Goal: Check status

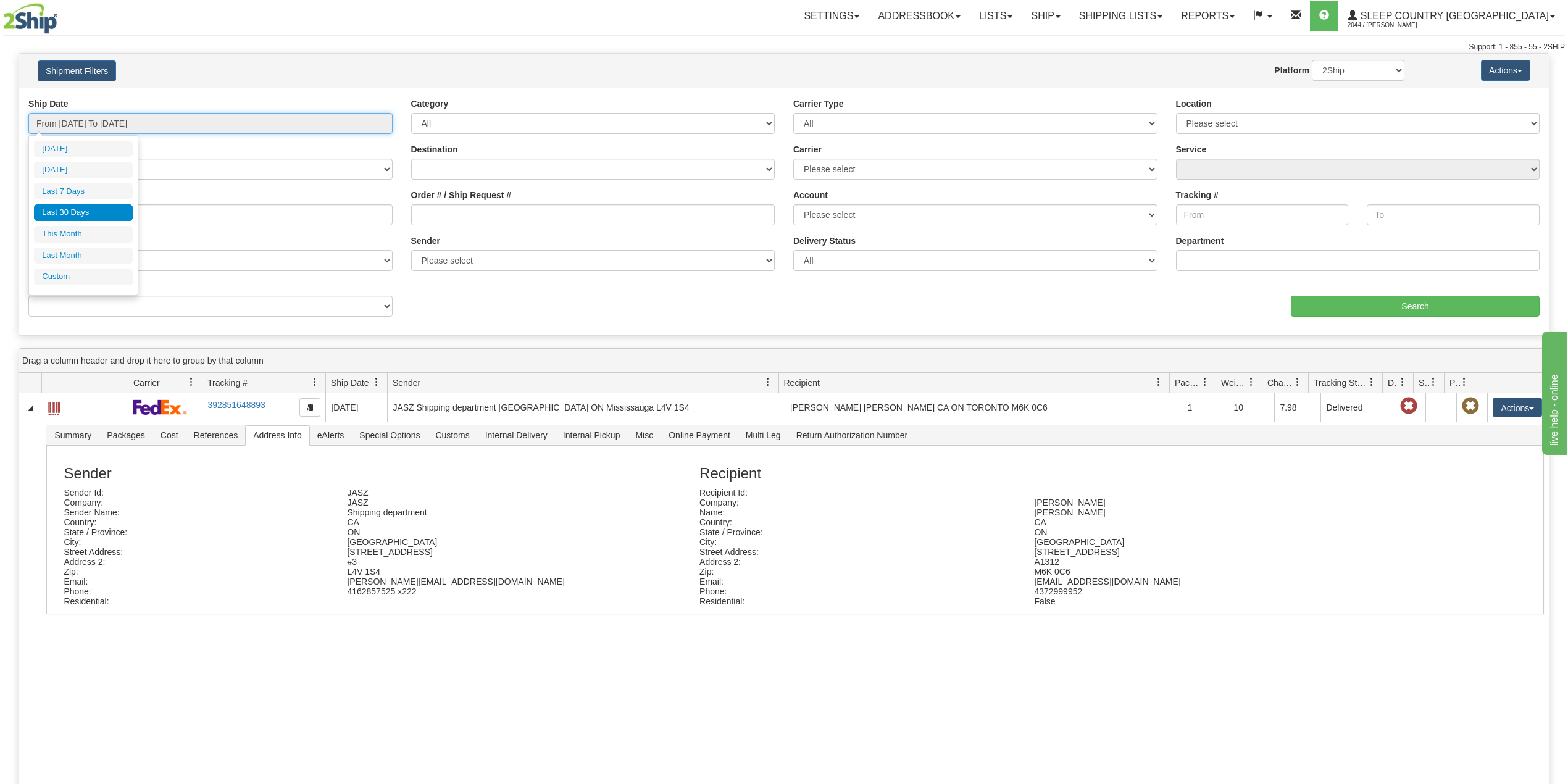
click at [124, 134] on input "From [DATE] To [DATE]" at bounding box center [210, 123] width 364 height 21
click at [79, 212] on li "Last 30 Days" at bounding box center [82, 212] width 99 height 17
click at [79, 211] on input "9000I058508" at bounding box center [210, 215] width 364 height 21
paste input "0994"
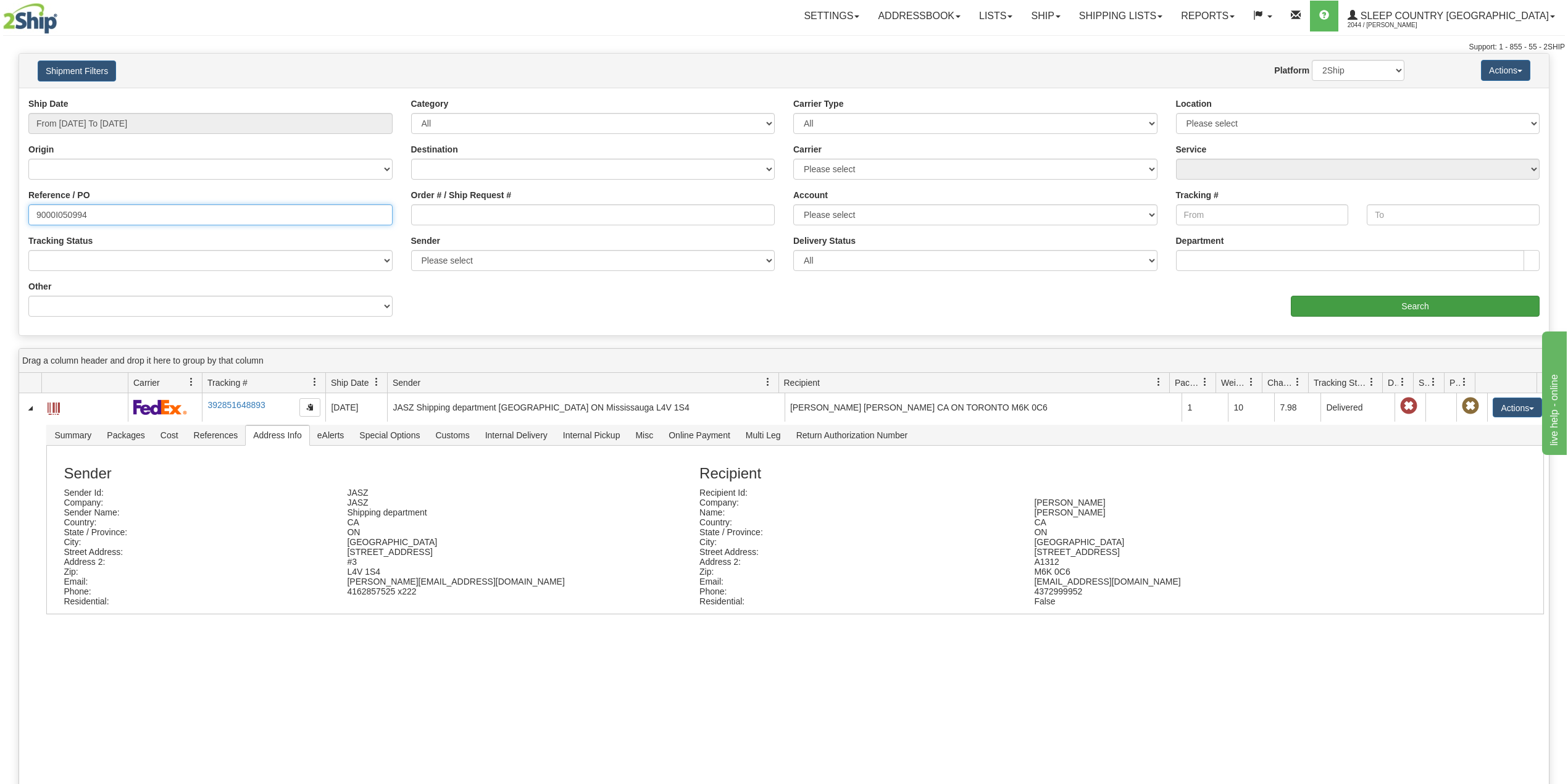
type input "9000I050994"
click at [1385, 301] on input "Search" at bounding box center [1415, 306] width 249 height 21
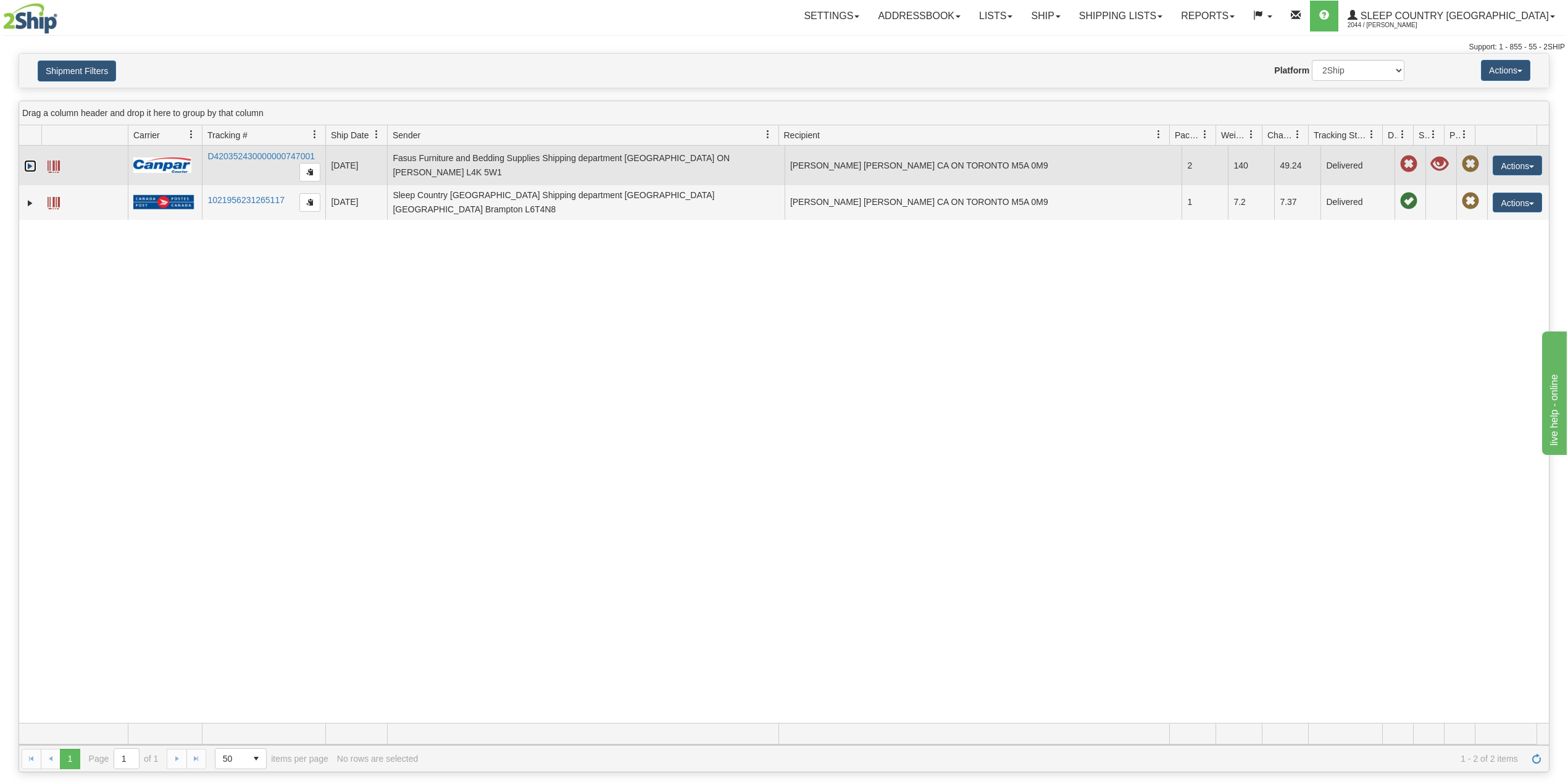
click at [32, 168] on link "Expand" at bounding box center [30, 166] width 12 height 12
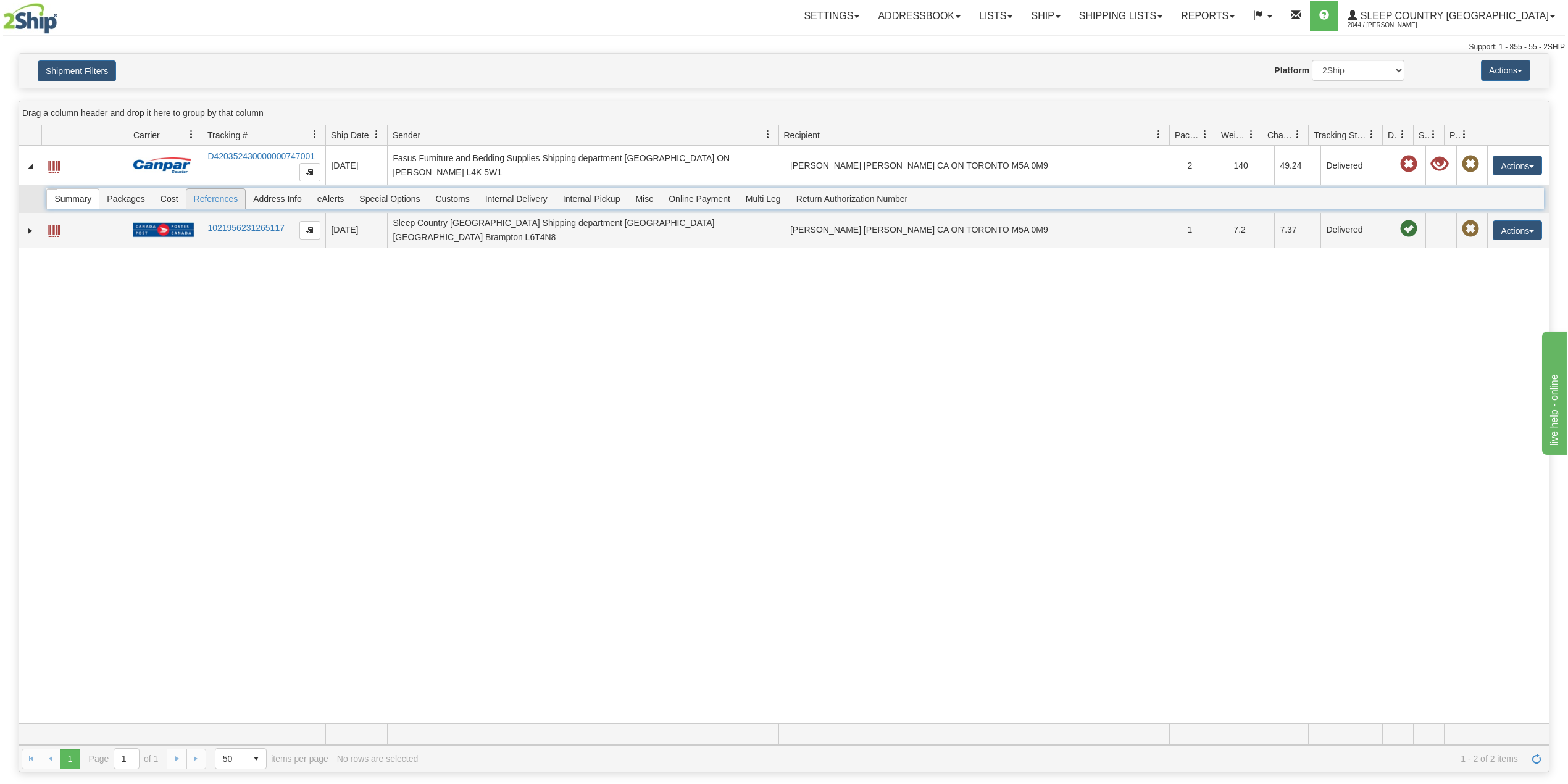
click at [235, 200] on span "References" at bounding box center [216, 199] width 59 height 20
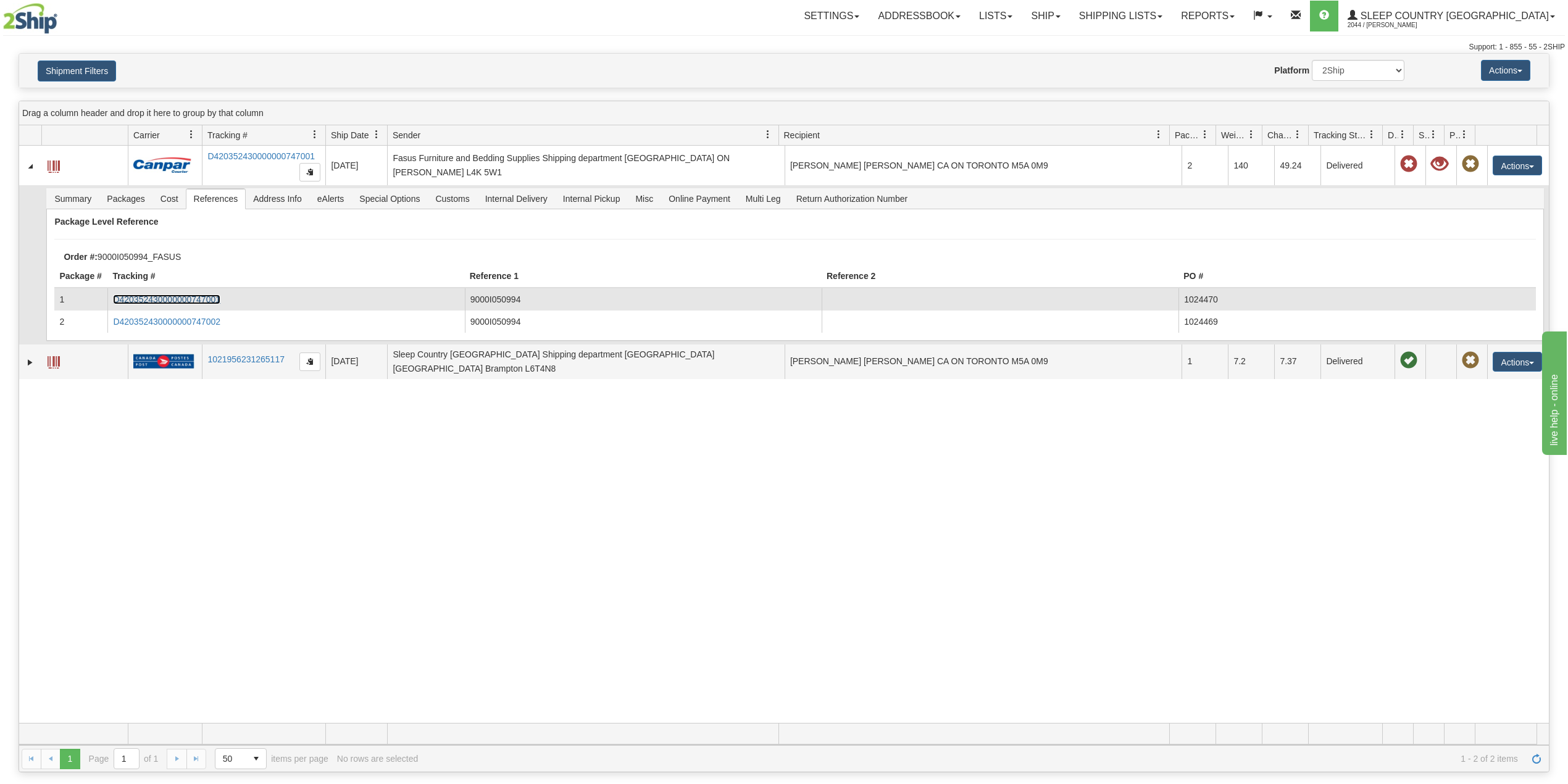
click at [203, 300] on link "D420352430000000747001" at bounding box center [167, 300] width 107 height 10
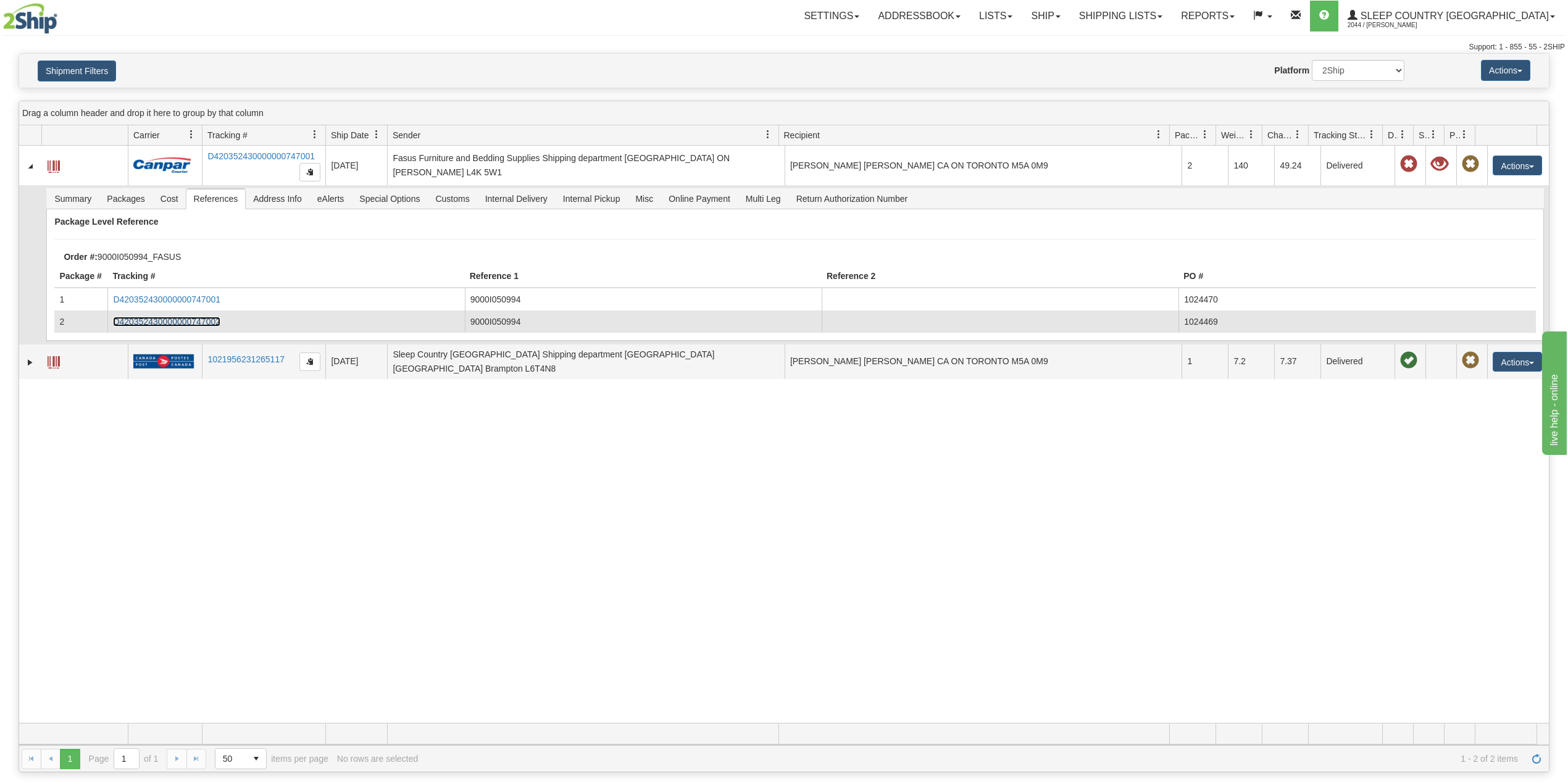
click at [191, 320] on link "D420352430000000747002" at bounding box center [167, 321] width 107 height 10
